Goal: Find specific page/section: Find specific page/section

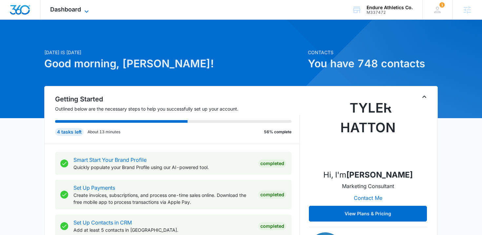
click at [69, 8] on span "Dashboard" at bounding box center [65, 9] width 31 height 7
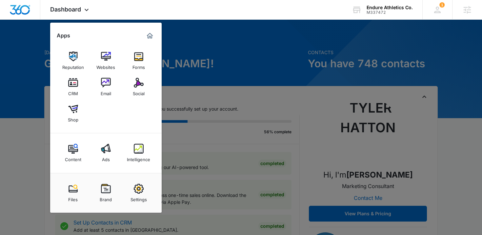
click at [232, 42] on div at bounding box center [241, 117] width 482 height 235
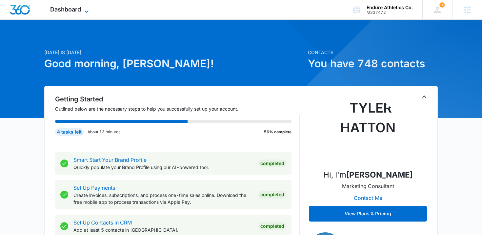
click at [89, 10] on icon at bounding box center [87, 12] width 8 height 8
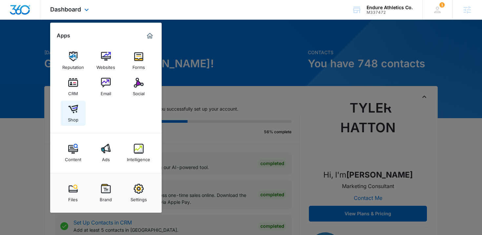
click at [72, 114] on img at bounding box center [73, 109] width 10 height 10
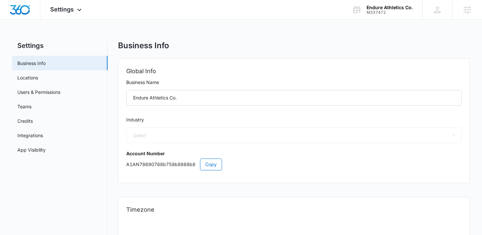
select select "36"
select select "US"
select select "America/[GEOGRAPHIC_DATA]"
click at [38, 79] on link "Locations" at bounding box center [27, 77] width 21 height 7
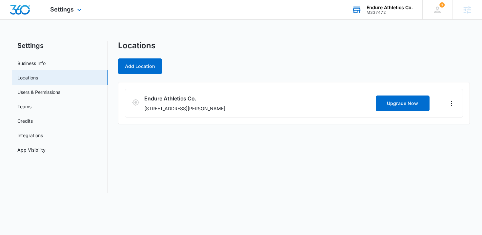
click at [393, 12] on div "M337472" at bounding box center [390, 12] width 46 height 5
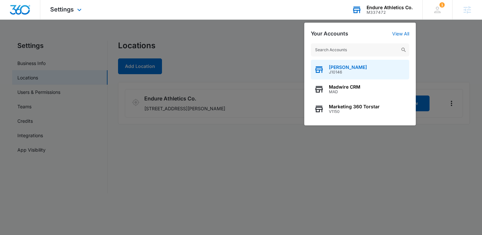
click at [352, 74] on span "J10146" at bounding box center [348, 72] width 38 height 5
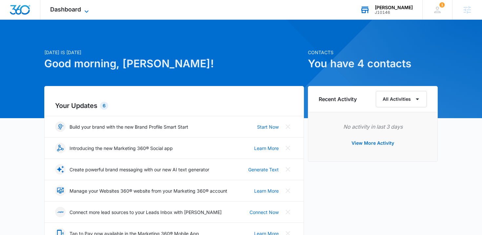
click at [78, 9] on span "Dashboard" at bounding box center [65, 9] width 31 height 7
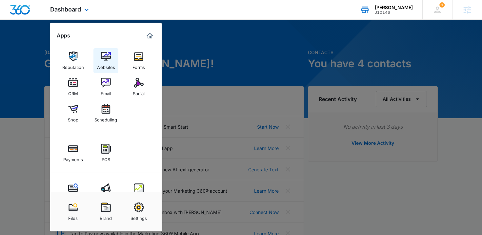
click at [106, 72] on link "Websites" at bounding box center [106, 60] width 25 height 25
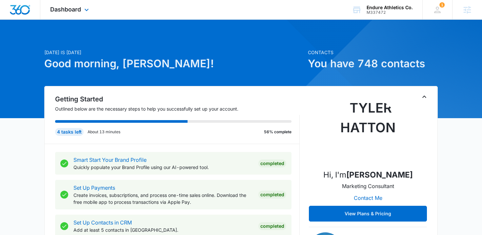
click at [62, 13] on div "Dashboard Apps Reputation Websites Forms CRM Email Social Shop Content Ads Inte…" at bounding box center [70, 9] width 60 height 19
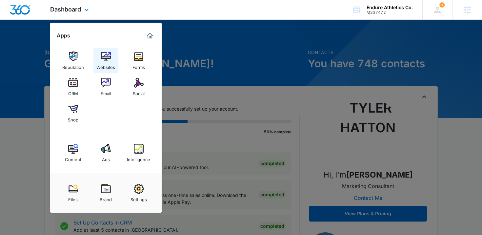
click at [107, 62] on div "Websites" at bounding box center [105, 65] width 19 height 9
